Goal: Information Seeking & Learning: Understand process/instructions

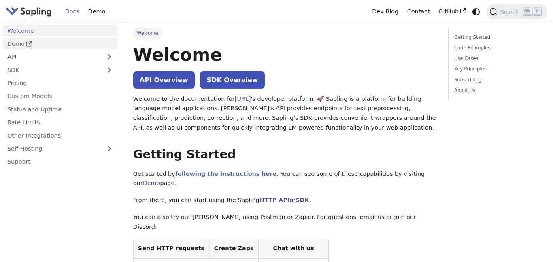
click at [56, 40] on link "Demo" at bounding box center [60, 44] width 114 height 12
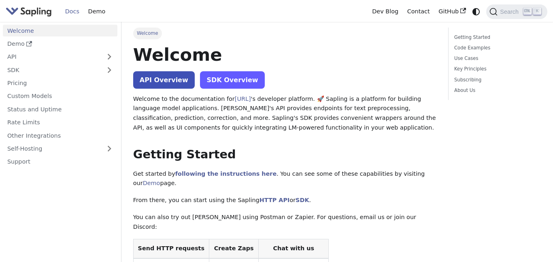
click at [202, 77] on link "SDK Overview" at bounding box center [232, 79] width 64 height 17
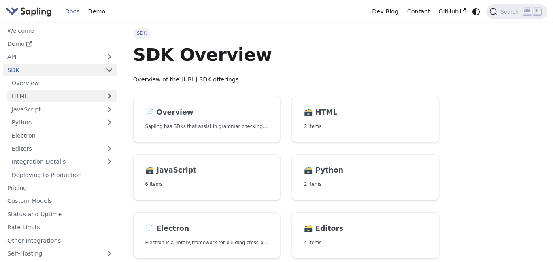
click at [57, 94] on link "HTML" at bounding box center [62, 96] width 110 height 12
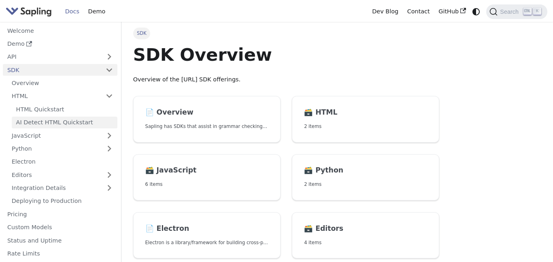
click at [60, 121] on link "AI Detect HTML Quickstart" at bounding box center [65, 123] width 106 height 12
